Goal: Browse casually

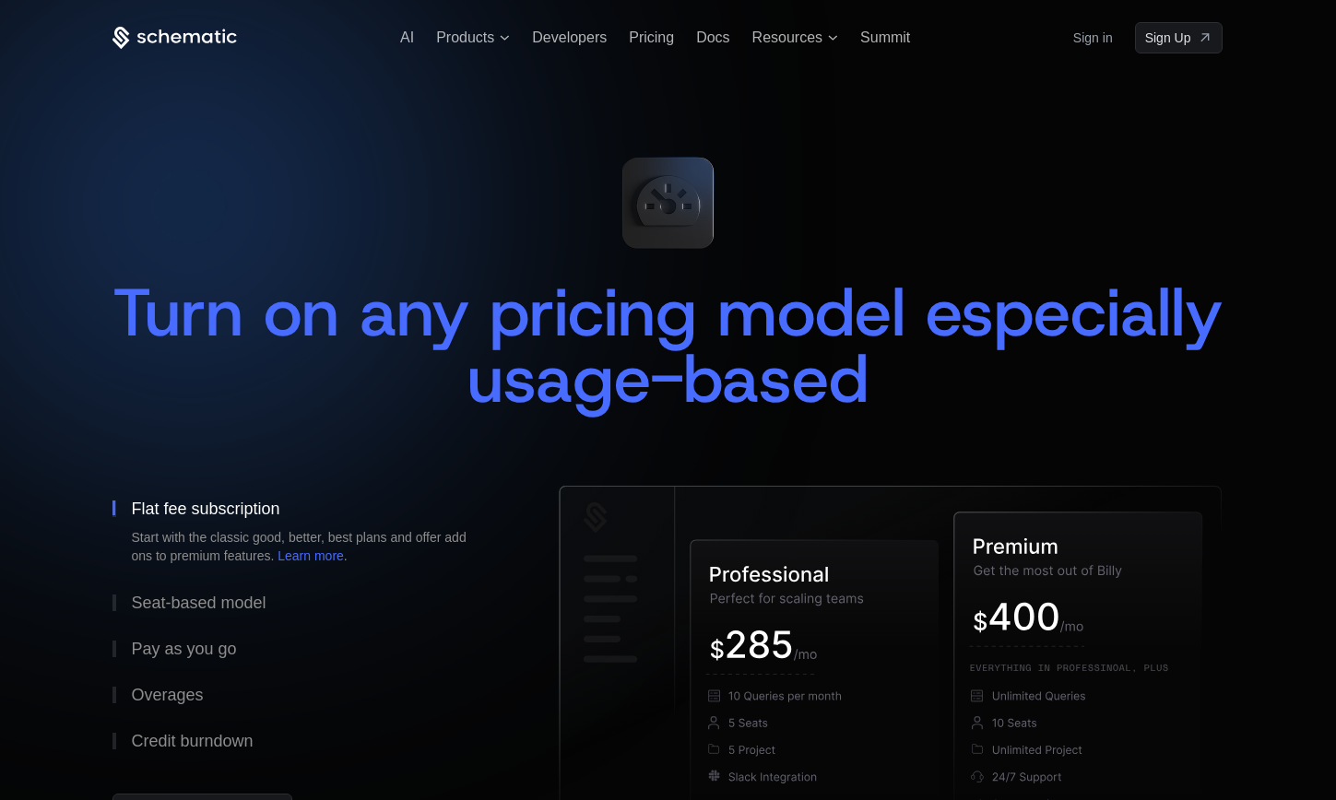
click at [200, 40] on icon at bounding box center [174, 38] width 124 height 23
